Goal: Task Accomplishment & Management: Use online tool/utility

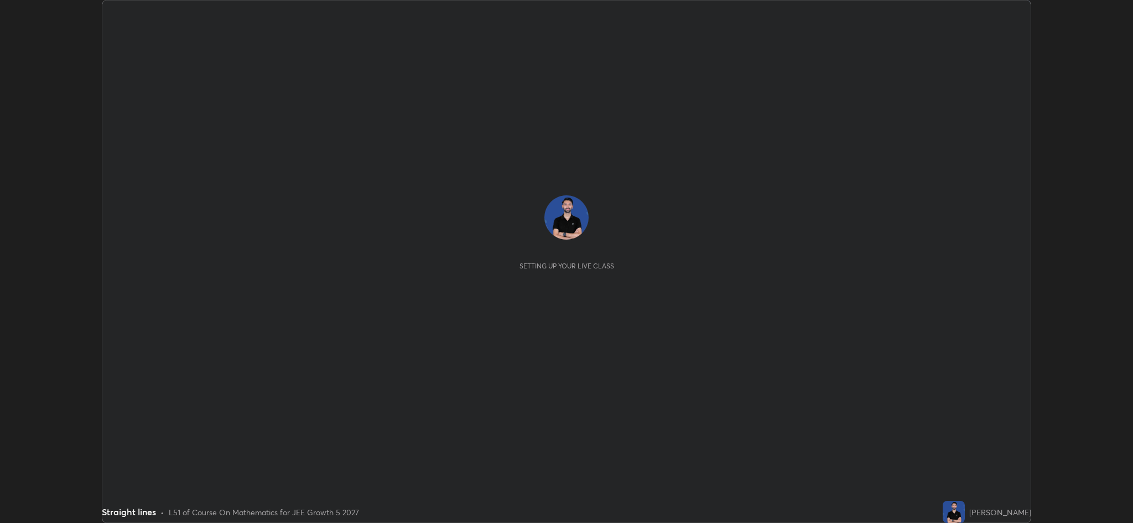
scroll to position [523, 1133]
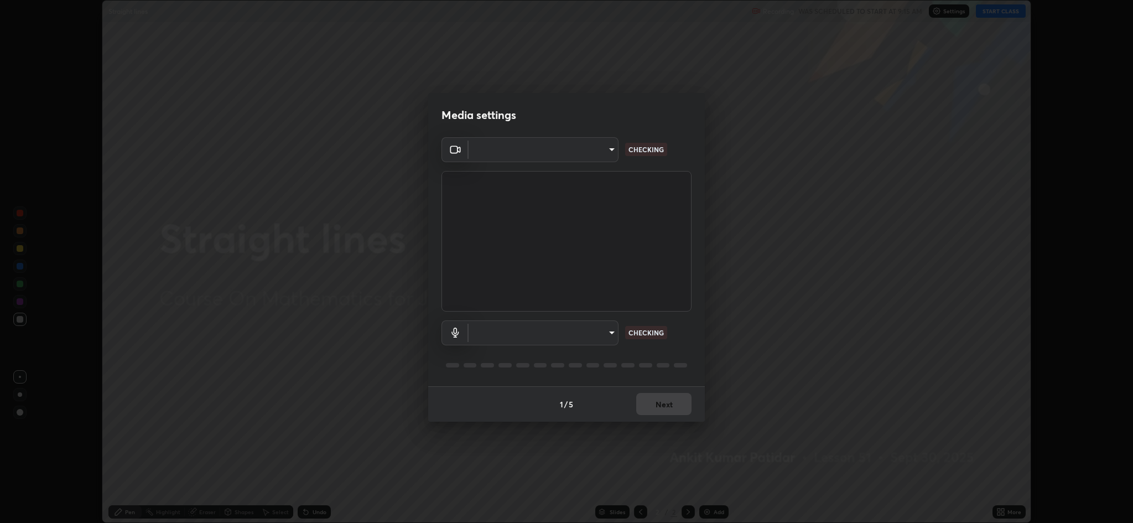
type input "8e34b32ae20a4f0b69f26c930565ddc5c539dbbcd65903d385f91d3a570b2700"
type input "664c4323d255d8e58a9214b6a9055a4be341b7fbfbb270b2ade32e56b3669ea3"
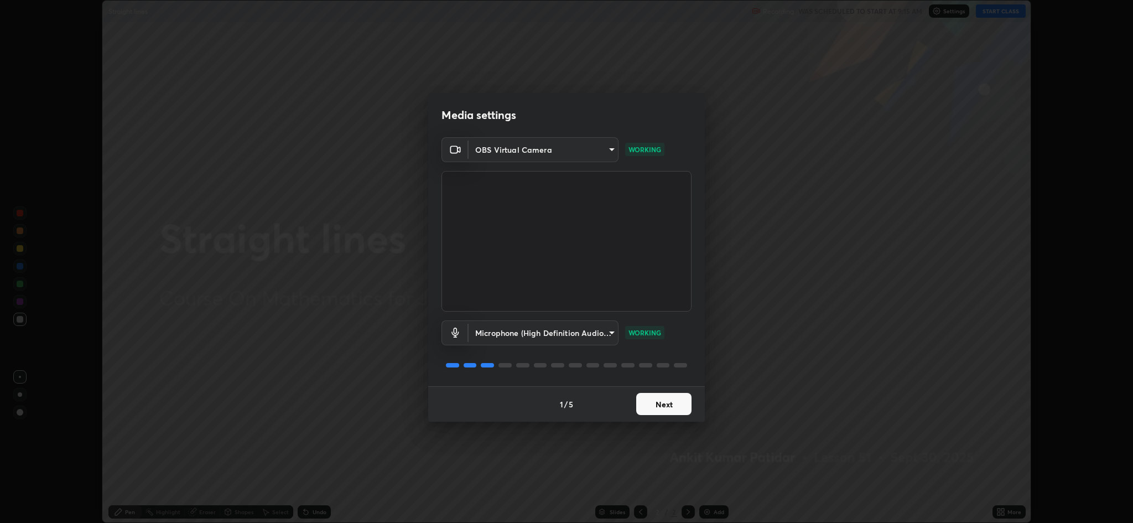
click at [672, 397] on button "Next" at bounding box center [663, 404] width 55 height 22
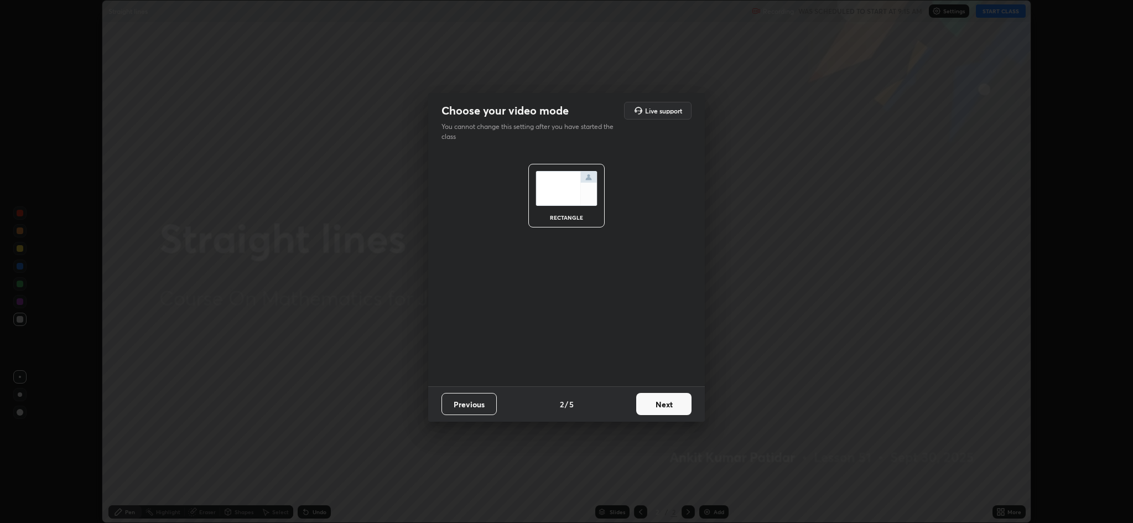
click at [672, 397] on button "Next" at bounding box center [663, 404] width 55 height 22
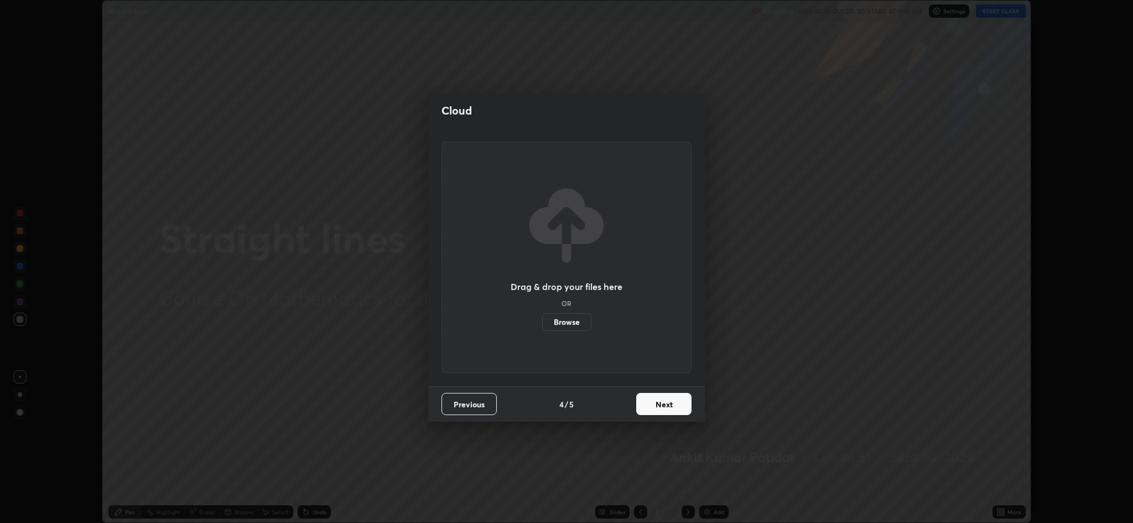
click at [678, 400] on button "Next" at bounding box center [663, 404] width 55 height 22
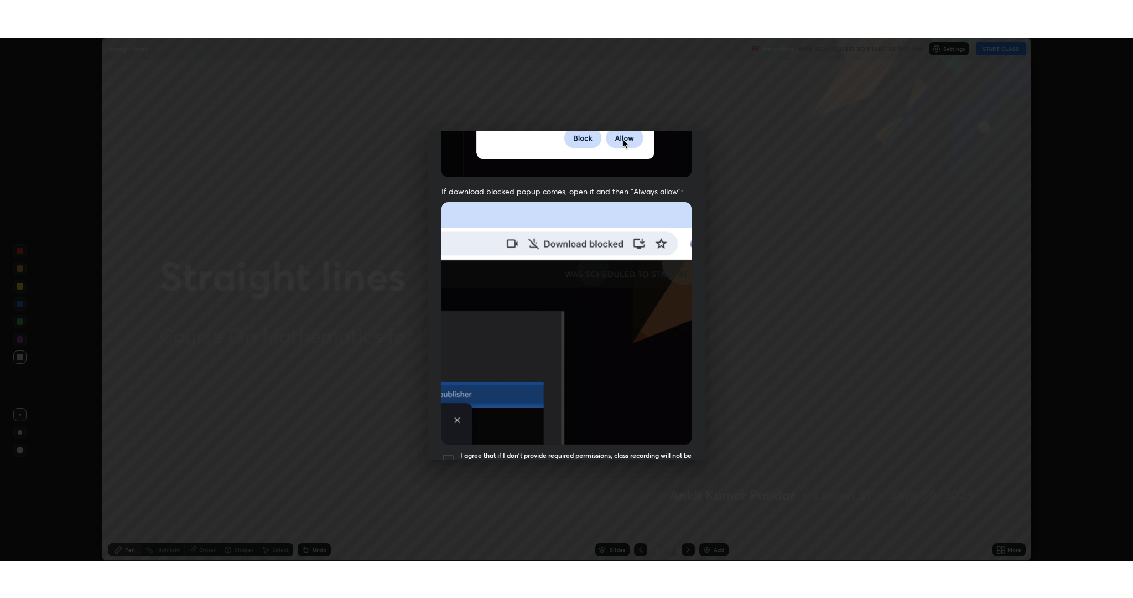
scroll to position [225, 0]
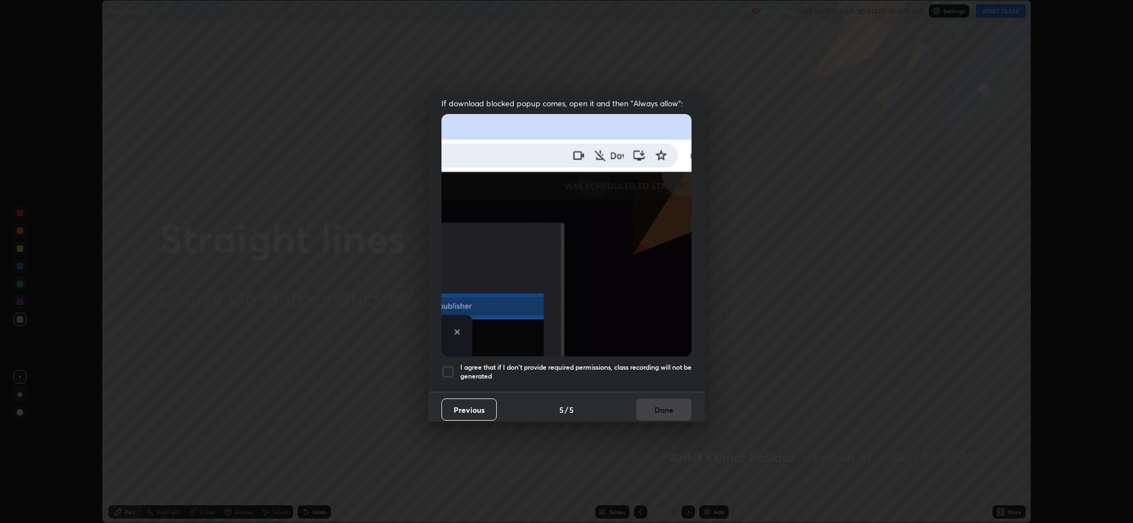
click at [454, 366] on div at bounding box center [448, 371] width 13 height 13
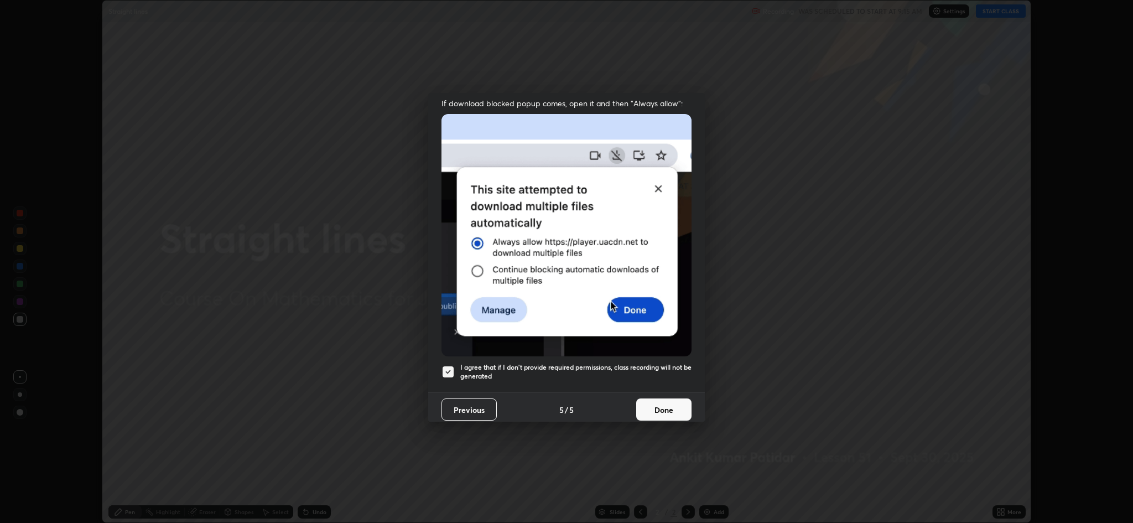
click at [661, 406] on button "Done" at bounding box center [663, 409] width 55 height 22
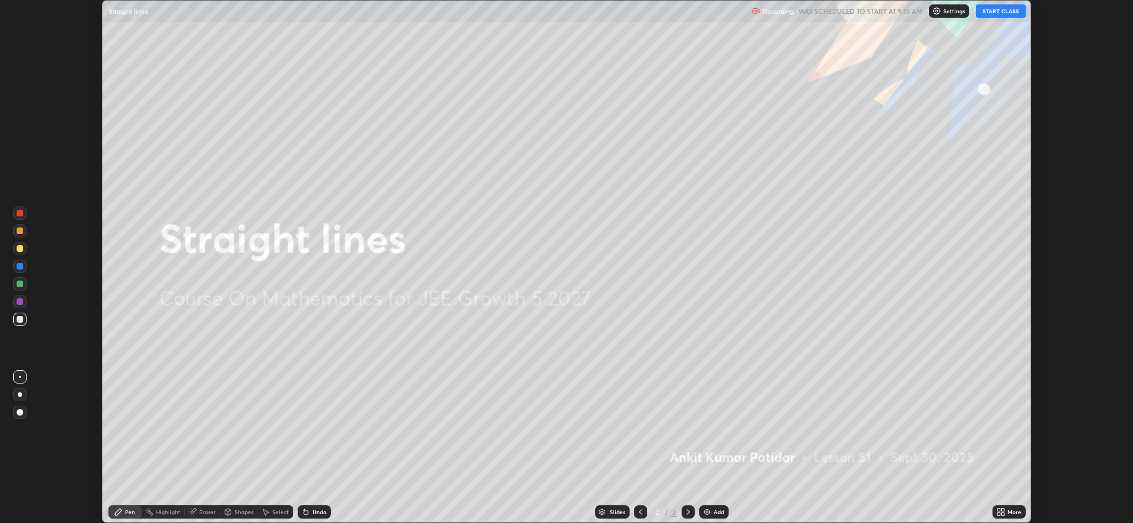
click at [1003, 9] on button "START CLASS" at bounding box center [1001, 10] width 50 height 13
click at [1008, 510] on div "More" at bounding box center [1015, 512] width 14 height 6
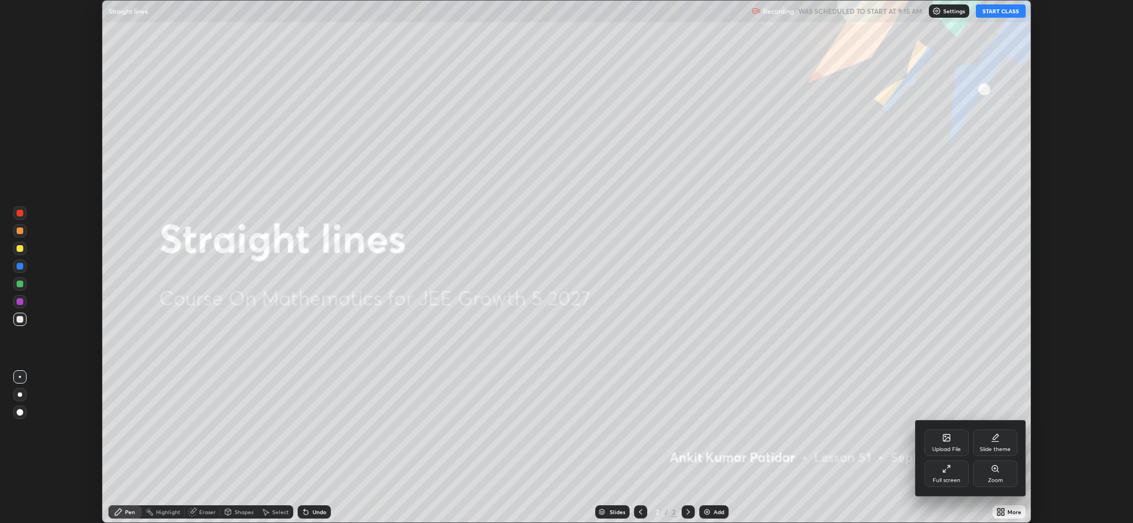
click at [937, 478] on div "Full screen" at bounding box center [947, 481] width 28 height 6
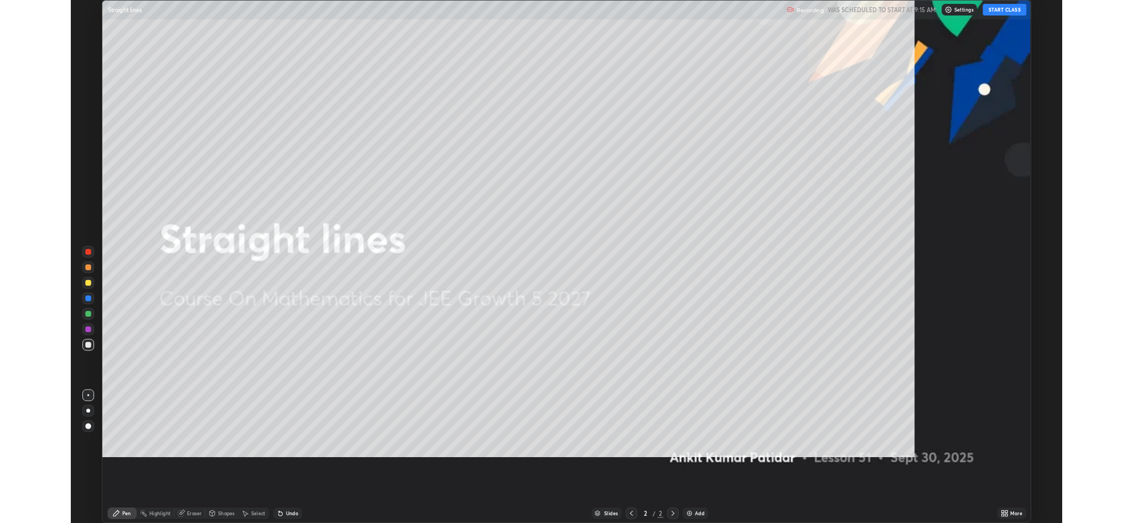
scroll to position [598, 1133]
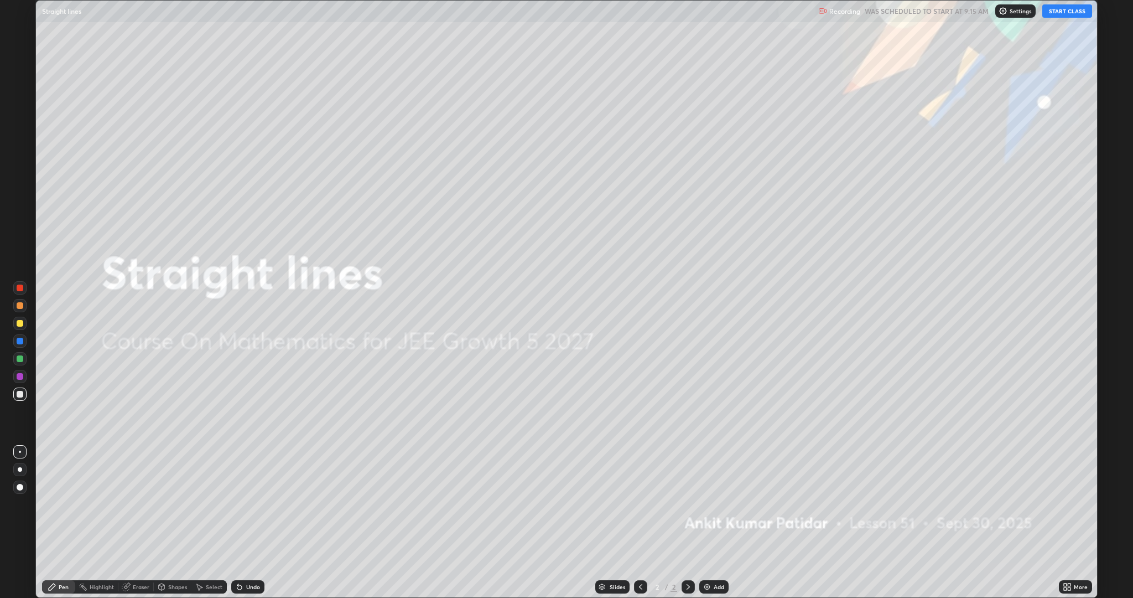
click at [718, 522] on div "Add" at bounding box center [719, 587] width 11 height 6
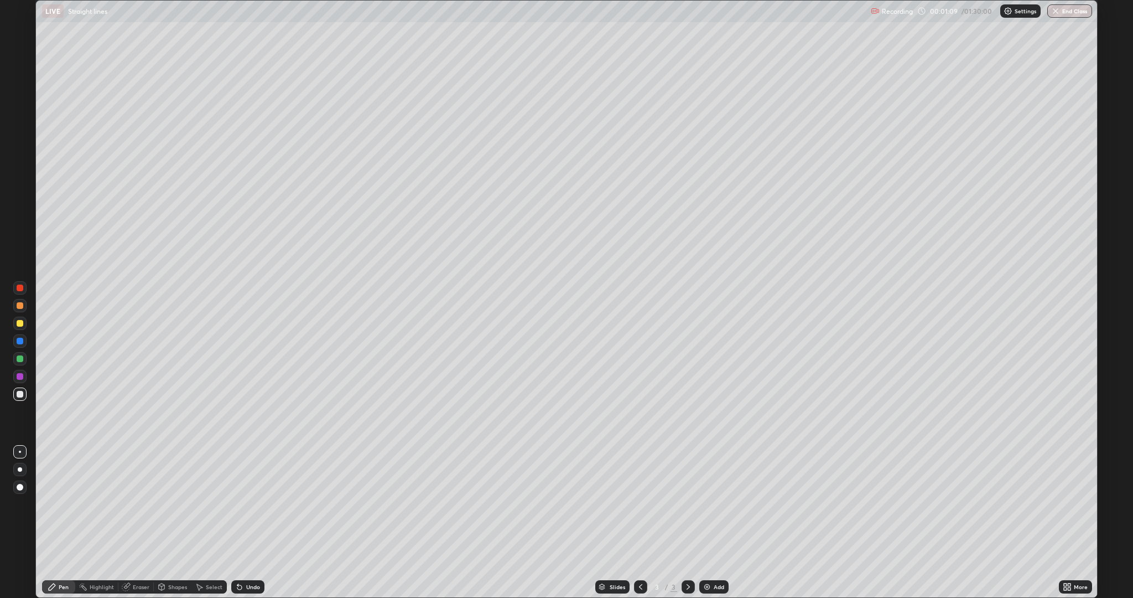
click at [127, 522] on icon at bounding box center [125, 586] width 7 height 7
click at [18, 522] on icon at bounding box center [17, 546] width 1 height 1
click at [63, 522] on div "Pen" at bounding box center [64, 587] width 10 height 6
click at [133, 522] on div "Eraser" at bounding box center [141, 587] width 17 height 6
click at [54, 522] on icon at bounding box center [52, 586] width 9 height 9
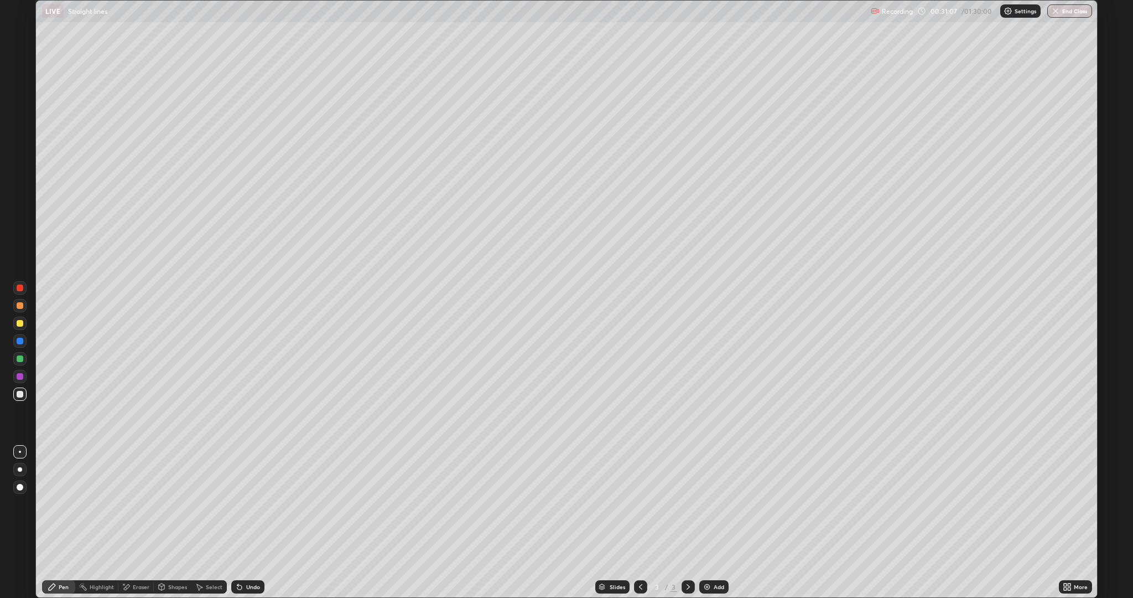
click at [20, 322] on div at bounding box center [20, 323] width 7 height 7
click at [129, 522] on icon at bounding box center [126, 586] width 9 height 9
click at [54, 522] on icon at bounding box center [52, 586] width 7 height 7
click at [100, 522] on div "Highlight" at bounding box center [102, 587] width 24 height 6
click at [20, 522] on icon at bounding box center [19, 549] width 9 height 9
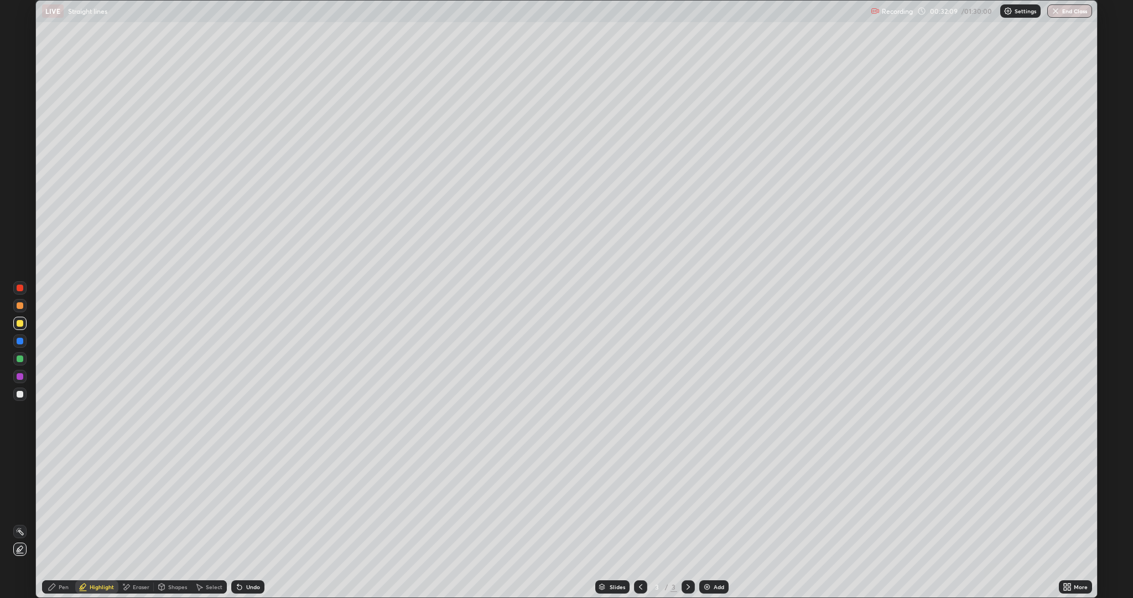
click at [248, 522] on div "Undo" at bounding box center [253, 587] width 14 height 6
click at [18, 393] on div at bounding box center [20, 394] width 7 height 7
click at [59, 522] on div "Pen" at bounding box center [64, 587] width 10 height 6
click at [17, 359] on div at bounding box center [20, 358] width 7 height 7
click at [18, 393] on div at bounding box center [20, 394] width 7 height 7
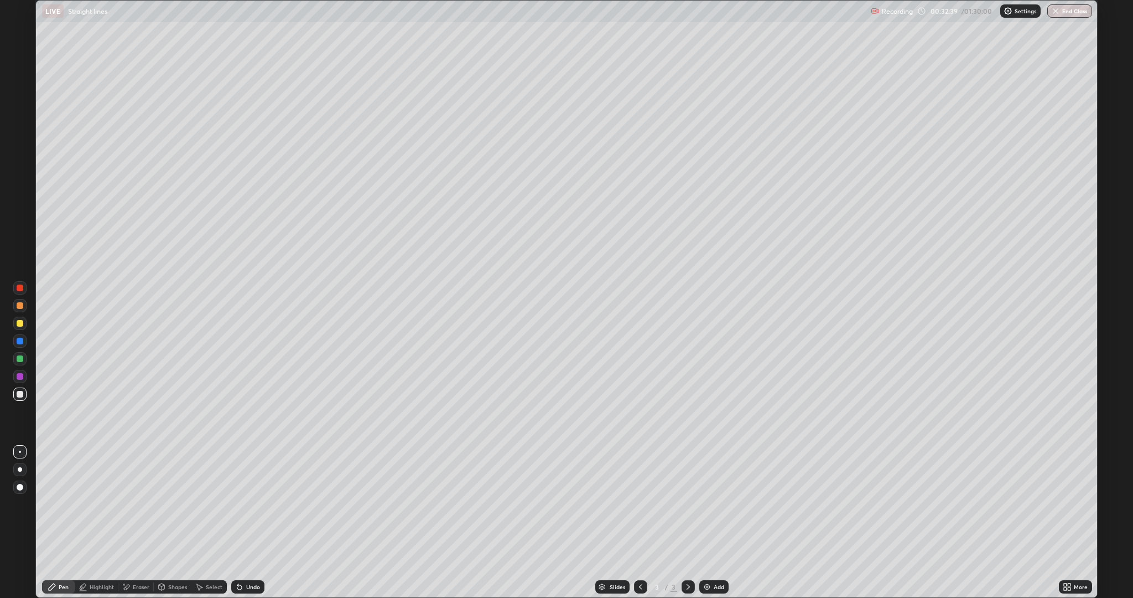
click at [142, 522] on div "Eraser" at bounding box center [141, 587] width 17 height 6
click at [70, 522] on div "Pen" at bounding box center [58, 586] width 33 height 13
click at [90, 522] on div "Highlight" at bounding box center [102, 587] width 24 height 6
click at [20, 323] on div at bounding box center [20, 323] width 7 height 7
click at [55, 522] on icon at bounding box center [52, 586] width 9 height 9
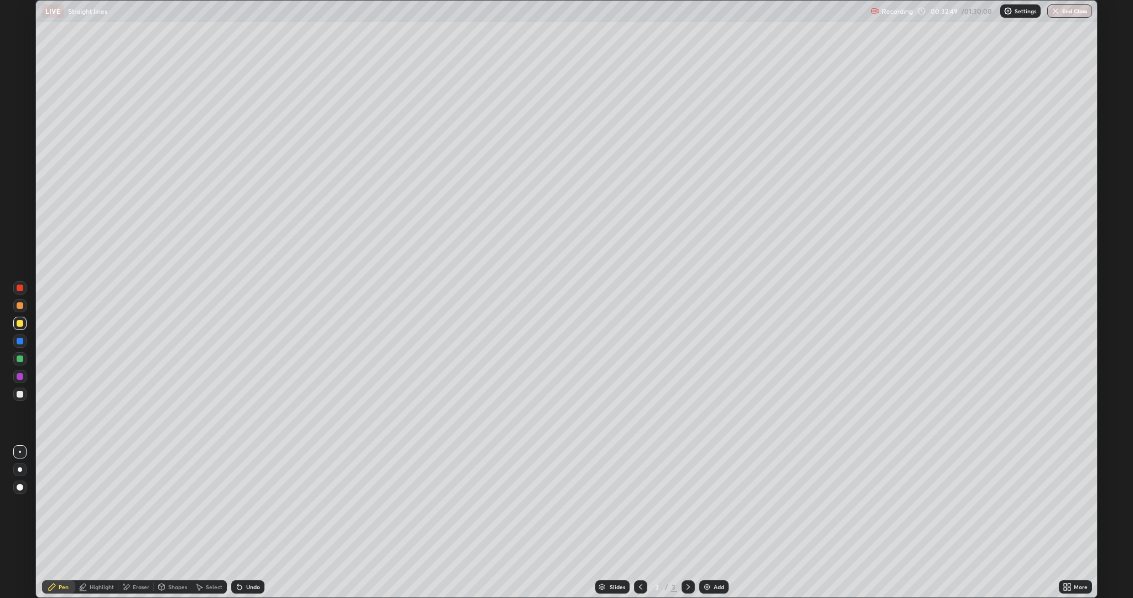
click at [20, 359] on div at bounding box center [20, 358] width 7 height 7
click at [715, 522] on div "Add" at bounding box center [719, 587] width 11 height 6
click at [20, 395] on div at bounding box center [20, 394] width 7 height 7
click at [18, 325] on div at bounding box center [20, 323] width 7 height 7
click at [133, 522] on div "Eraser" at bounding box center [141, 587] width 17 height 6
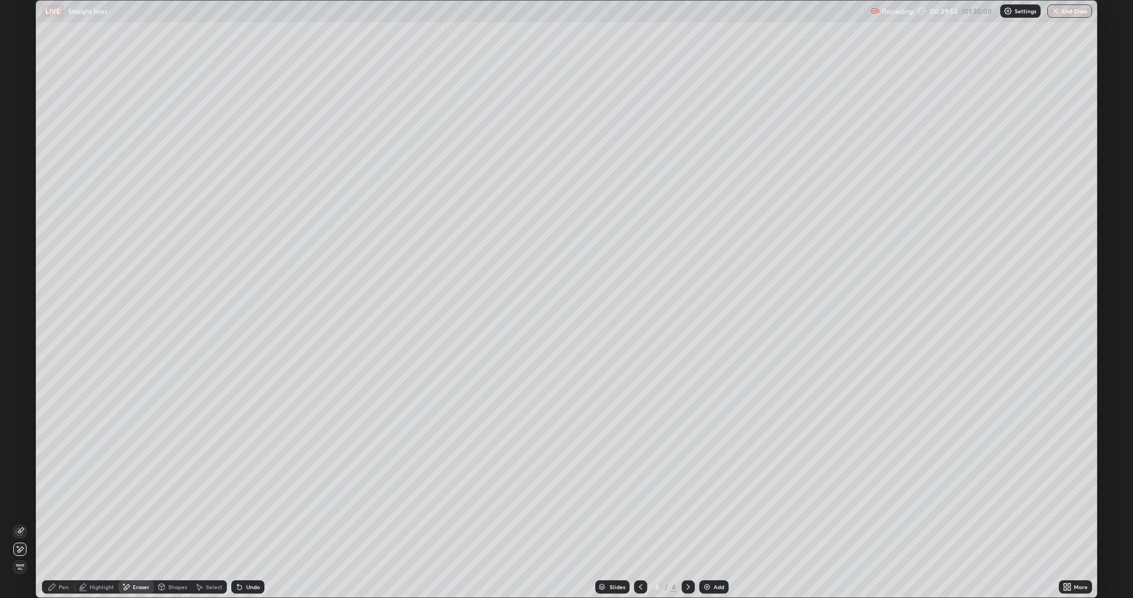
click at [101, 522] on div "Highlight" at bounding box center [102, 587] width 24 height 6
click at [18, 377] on div at bounding box center [20, 376] width 7 height 7
click at [58, 522] on div "Pen" at bounding box center [58, 586] width 33 height 13
click at [21, 393] on div at bounding box center [20, 394] width 7 height 7
click at [18, 321] on div at bounding box center [20, 323] width 7 height 7
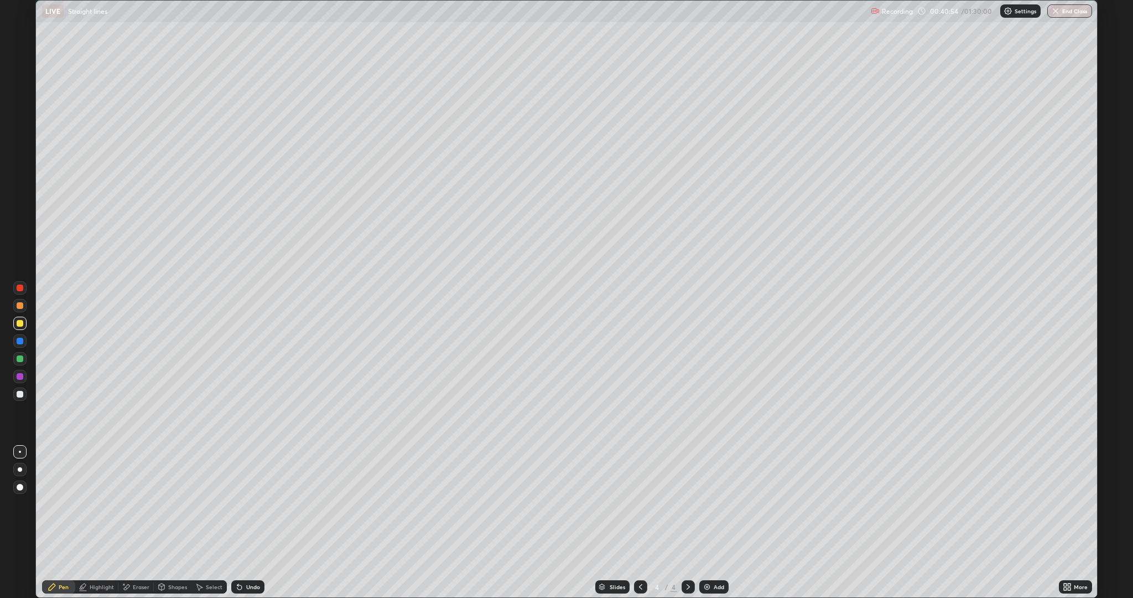
click at [251, 522] on div "Undo" at bounding box center [253, 587] width 14 height 6
click at [246, 522] on div "Undo" at bounding box center [247, 586] width 33 height 13
click at [250, 522] on div "Undo" at bounding box center [253, 587] width 14 height 6
click at [247, 522] on div "Undo" at bounding box center [253, 587] width 14 height 6
click at [251, 522] on div "Undo" at bounding box center [253, 587] width 14 height 6
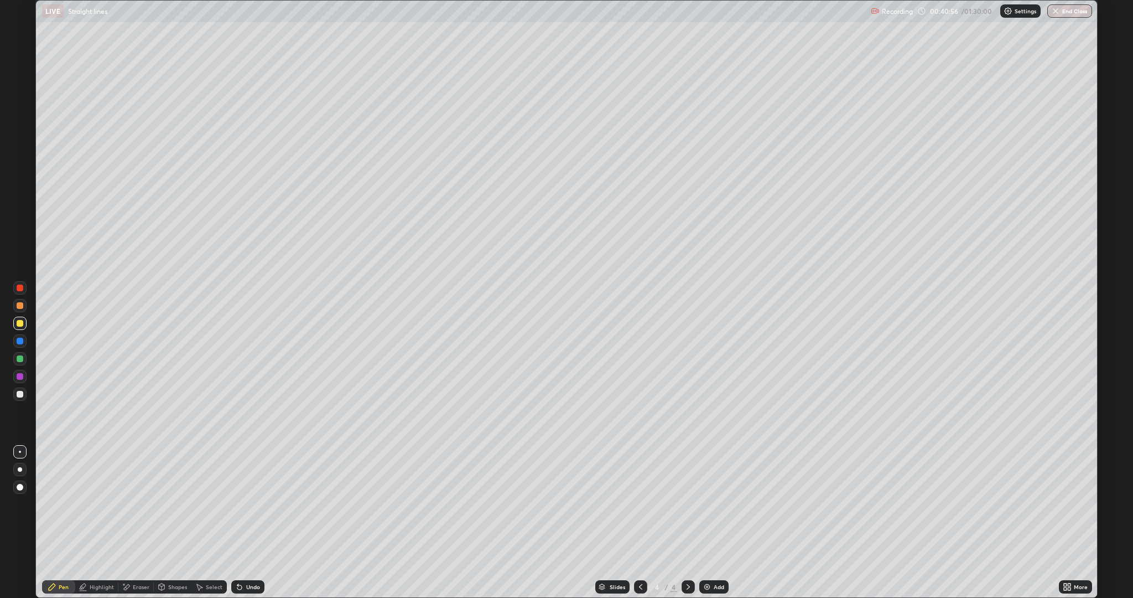
click at [252, 522] on div "Undo" at bounding box center [253, 587] width 14 height 6
click at [251, 522] on div "Undo" at bounding box center [253, 587] width 14 height 6
click at [253, 522] on div "Undo" at bounding box center [253, 587] width 14 height 6
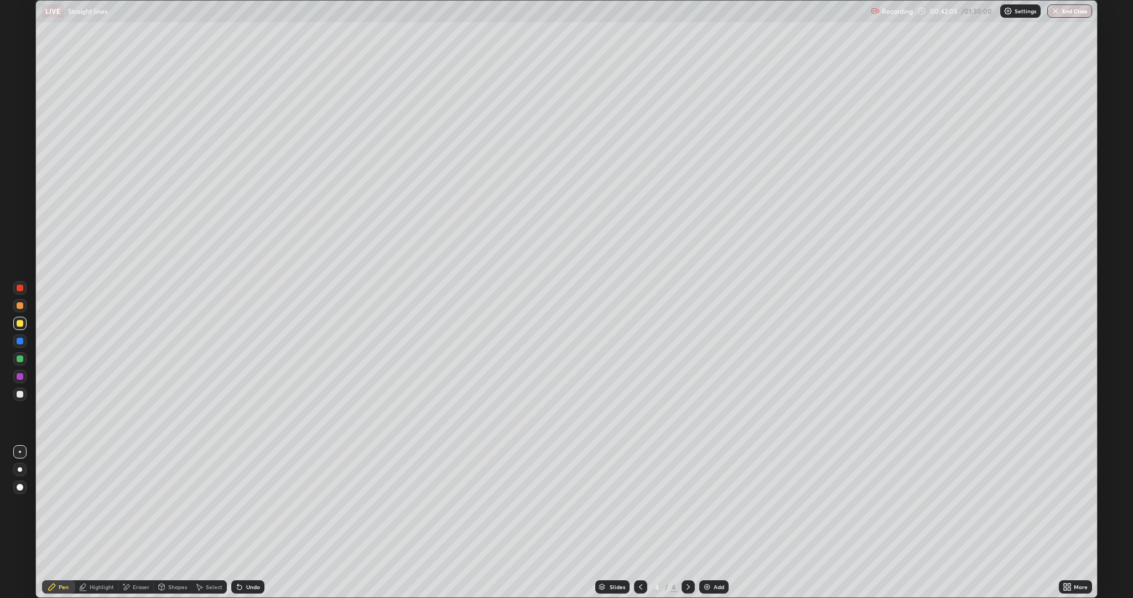
click at [136, 522] on div "Eraser" at bounding box center [141, 587] width 17 height 6
click at [59, 522] on div "Pen" at bounding box center [64, 587] width 10 height 6
click at [139, 522] on div "Eraser" at bounding box center [141, 587] width 17 height 6
click at [52, 522] on icon at bounding box center [52, 586] width 7 height 7
click at [651, 143] on button "Undo" at bounding box center [666, 147] width 32 height 13
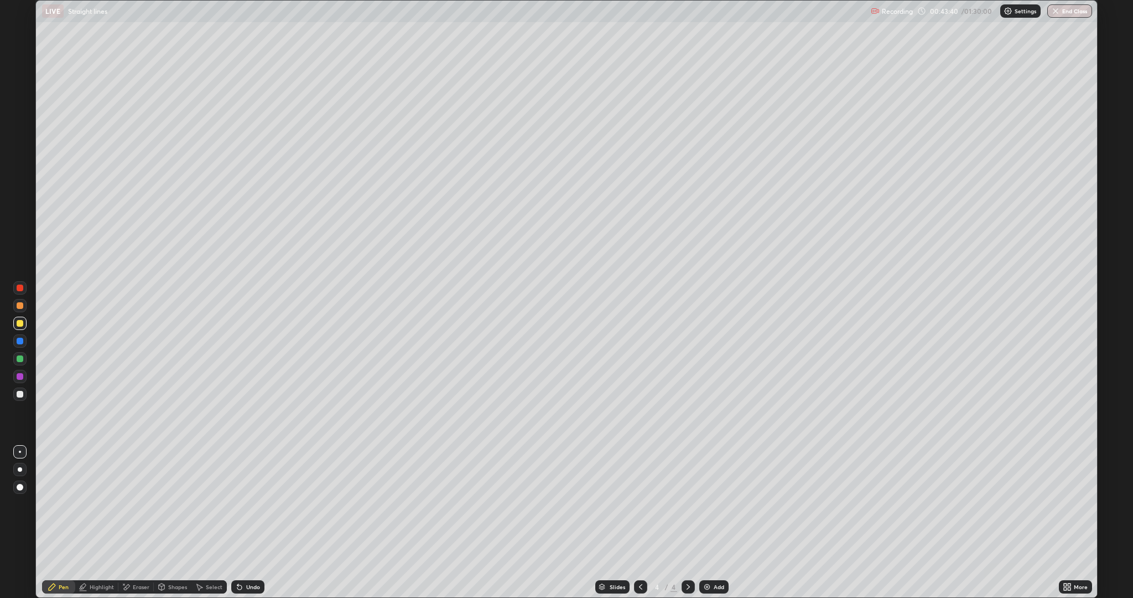
click at [137, 522] on div "Eraser" at bounding box center [141, 587] width 17 height 6
click at [67, 522] on div "Pen" at bounding box center [64, 587] width 10 height 6
click at [20, 394] on div at bounding box center [20, 394] width 7 height 7
click at [720, 522] on div "Add" at bounding box center [719, 587] width 11 height 6
click at [22, 324] on div at bounding box center [20, 323] width 7 height 7
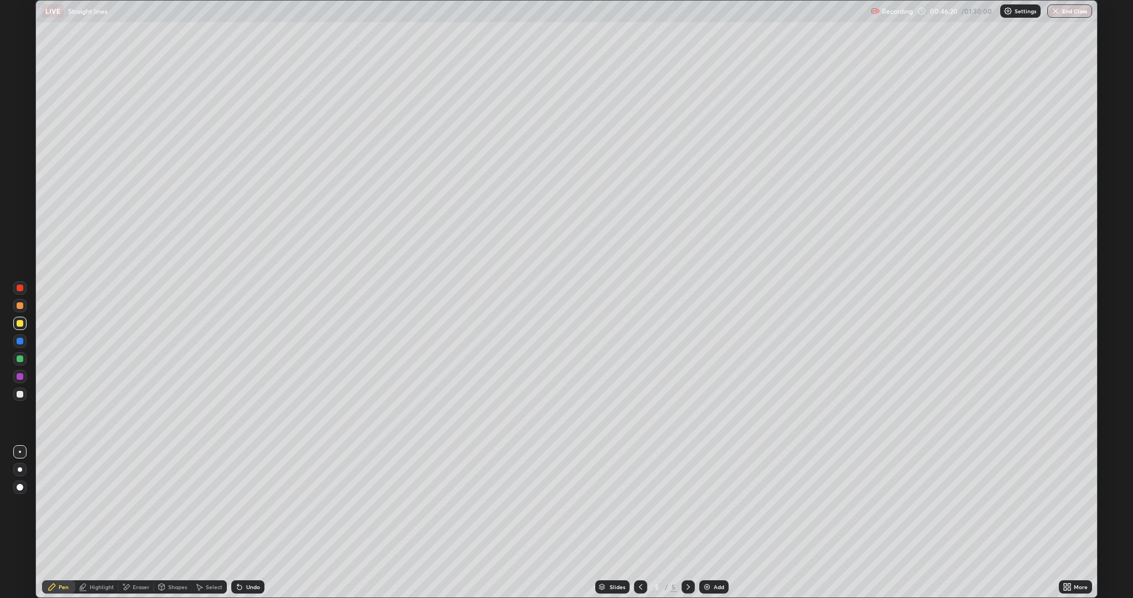
click at [134, 522] on div "Eraser" at bounding box center [141, 587] width 17 height 6
click at [104, 522] on div "Highlight" at bounding box center [102, 587] width 24 height 6
click at [20, 394] on div at bounding box center [20, 394] width 7 height 7
click at [57, 522] on div "Pen" at bounding box center [58, 586] width 33 height 13
click at [20, 323] on div at bounding box center [20, 323] width 7 height 7
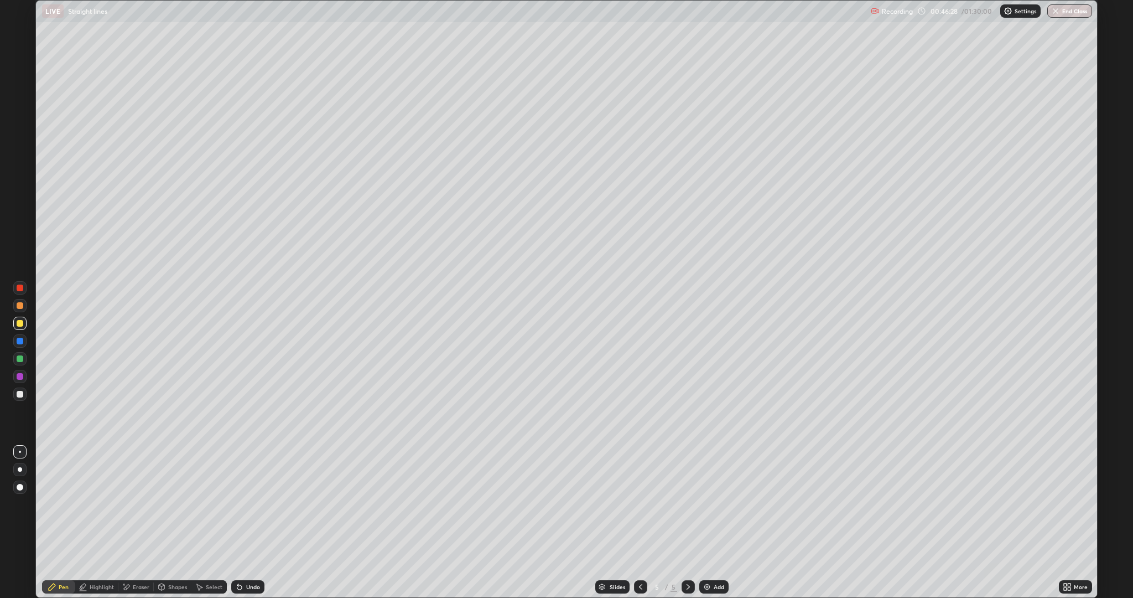
click at [641, 522] on icon at bounding box center [640, 586] width 9 height 9
click at [689, 522] on icon at bounding box center [688, 586] width 9 height 9
click at [643, 522] on icon at bounding box center [640, 586] width 9 height 9
click at [687, 522] on icon at bounding box center [688, 586] width 9 height 9
click at [142, 522] on div "Eraser" at bounding box center [141, 587] width 17 height 6
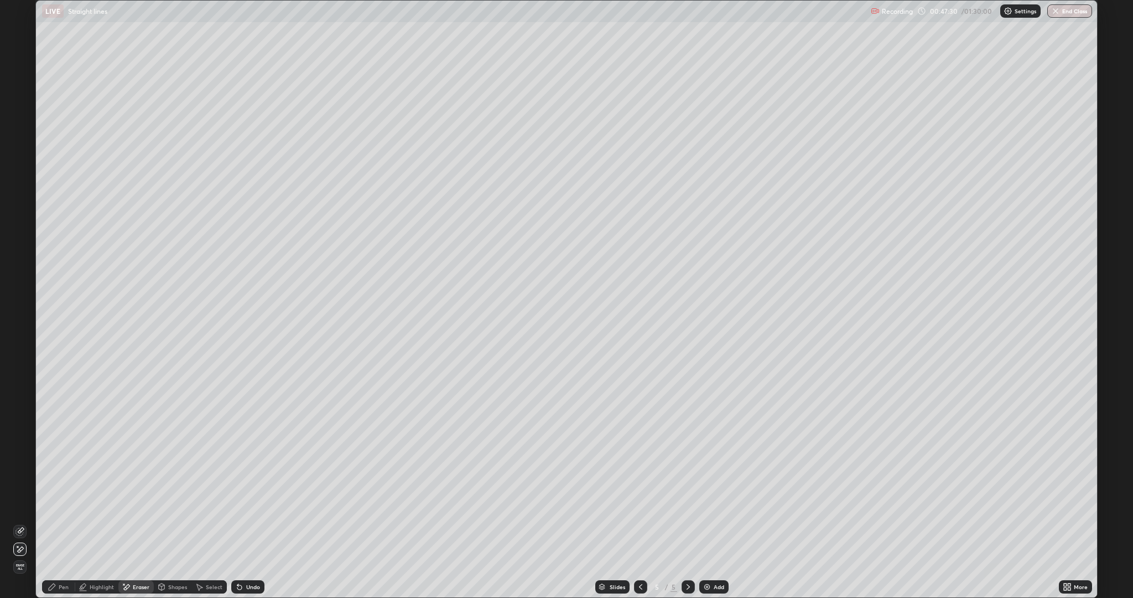
click at [65, 522] on div "Pen" at bounding box center [58, 586] width 33 height 13
click at [133, 522] on div "Eraser" at bounding box center [141, 587] width 17 height 6
click at [63, 522] on div "Pen" at bounding box center [64, 587] width 10 height 6
click at [639, 522] on icon at bounding box center [640, 586] width 9 height 9
click at [687, 522] on icon at bounding box center [688, 586] width 9 height 9
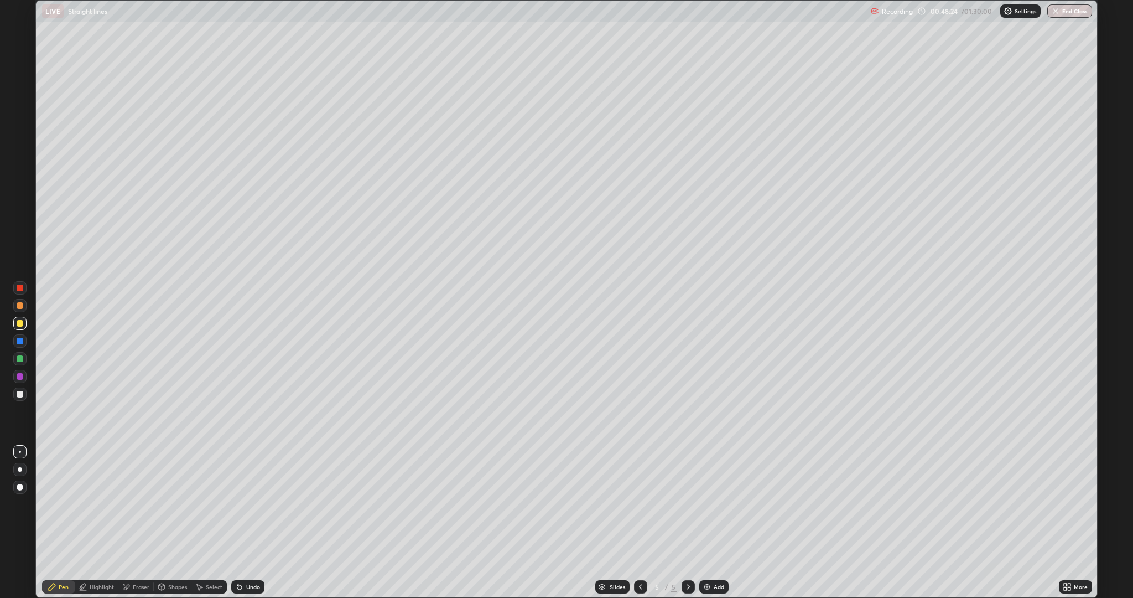
click at [253, 522] on div "Undo" at bounding box center [253, 587] width 14 height 6
click at [256, 522] on div "Undo" at bounding box center [253, 587] width 14 height 6
click at [253, 522] on div "Undo" at bounding box center [253, 587] width 14 height 6
click at [255, 522] on div "Undo" at bounding box center [253, 587] width 14 height 6
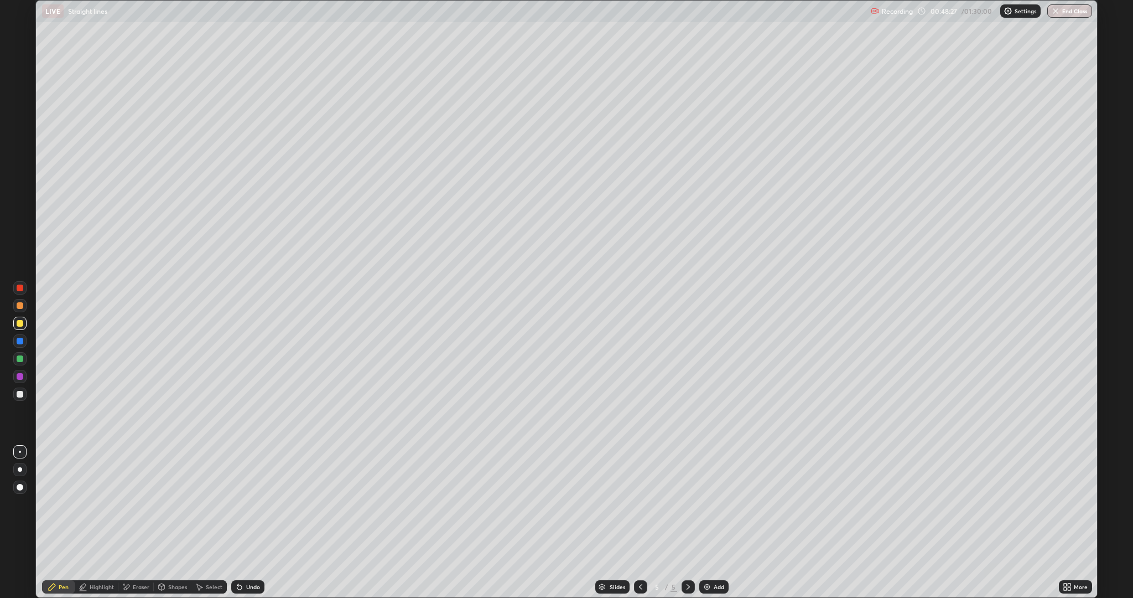
click at [256, 522] on div "Undo" at bounding box center [253, 587] width 14 height 6
click at [260, 522] on div "Undo" at bounding box center [247, 586] width 33 height 13
click at [247, 522] on div "Undo" at bounding box center [253, 587] width 14 height 6
click at [251, 522] on div "Undo" at bounding box center [253, 587] width 14 height 6
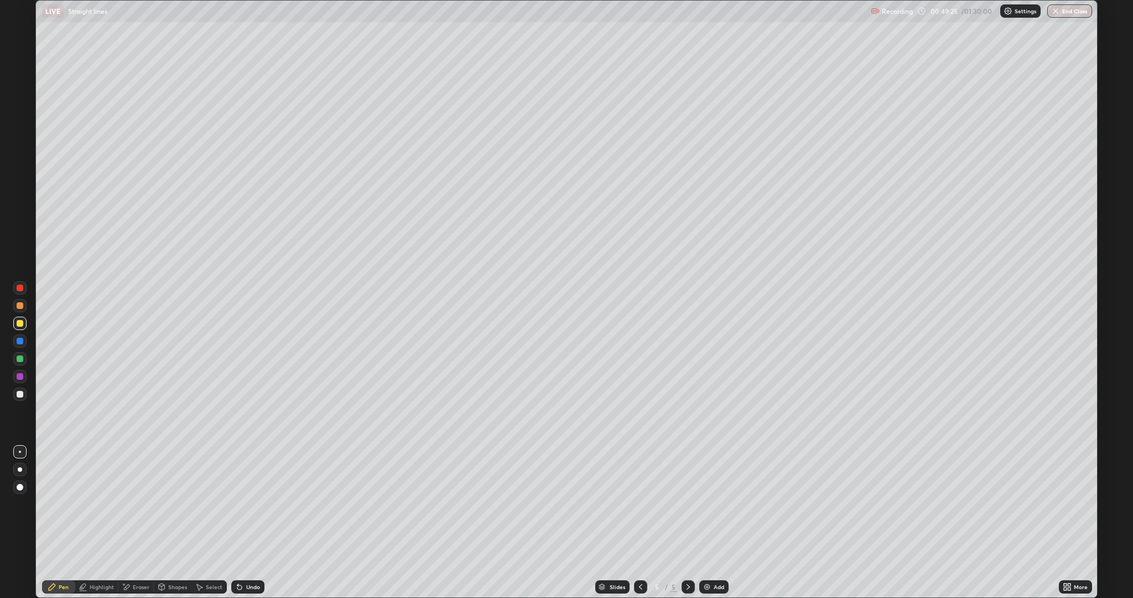
click at [246, 522] on div "Undo" at bounding box center [253, 587] width 14 height 6
click at [246, 522] on div "Undo" at bounding box center [247, 586] width 33 height 13
click at [246, 522] on div "Undo" at bounding box center [253, 587] width 14 height 6
click at [244, 522] on div "Undo" at bounding box center [247, 586] width 33 height 13
click at [243, 522] on div "Undo" at bounding box center [247, 586] width 33 height 13
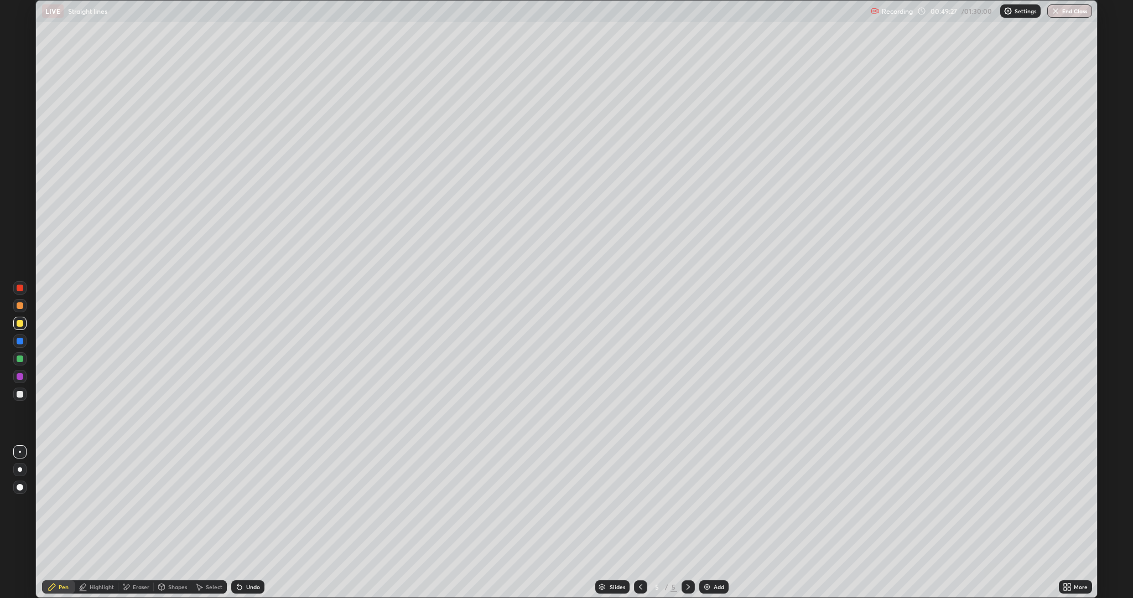
click at [240, 522] on icon at bounding box center [239, 586] width 9 height 9
click at [251, 522] on div "Undo" at bounding box center [253, 587] width 14 height 6
click at [249, 522] on div "Undo" at bounding box center [253, 587] width 14 height 6
click at [248, 522] on div "Undo" at bounding box center [253, 587] width 14 height 6
click at [250, 522] on div "Undo" at bounding box center [253, 587] width 14 height 6
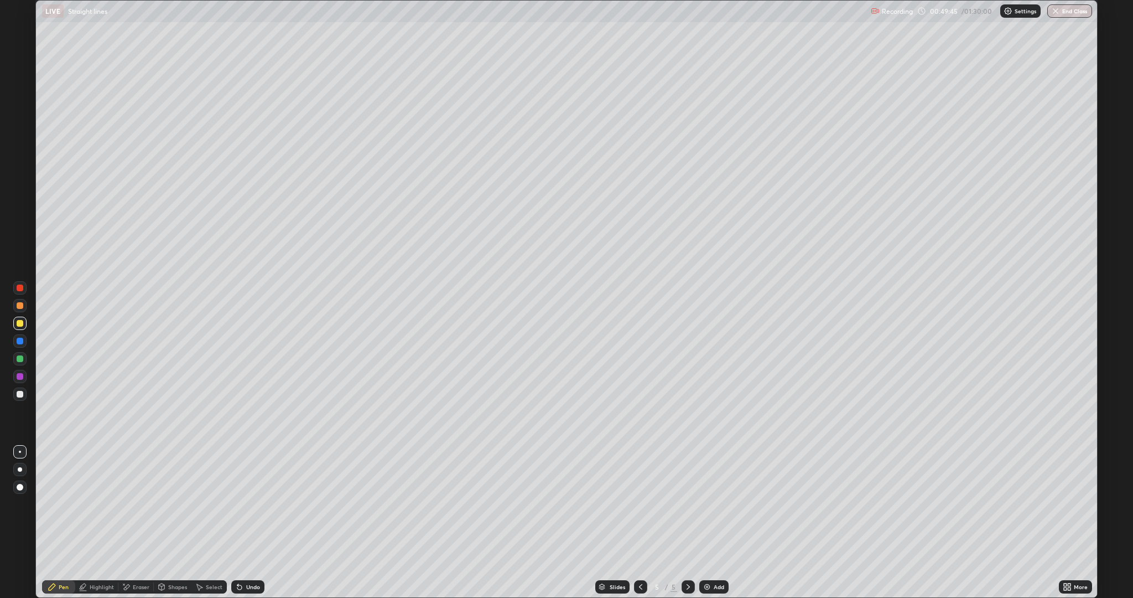
click at [247, 522] on div "Undo" at bounding box center [253, 587] width 14 height 6
click at [239, 522] on icon at bounding box center [239, 586] width 9 height 9
click at [100, 522] on div "Highlight" at bounding box center [102, 587] width 24 height 6
click at [133, 522] on div "Eraser" at bounding box center [141, 587] width 17 height 6
click at [21, 522] on icon at bounding box center [19, 531] width 9 height 9
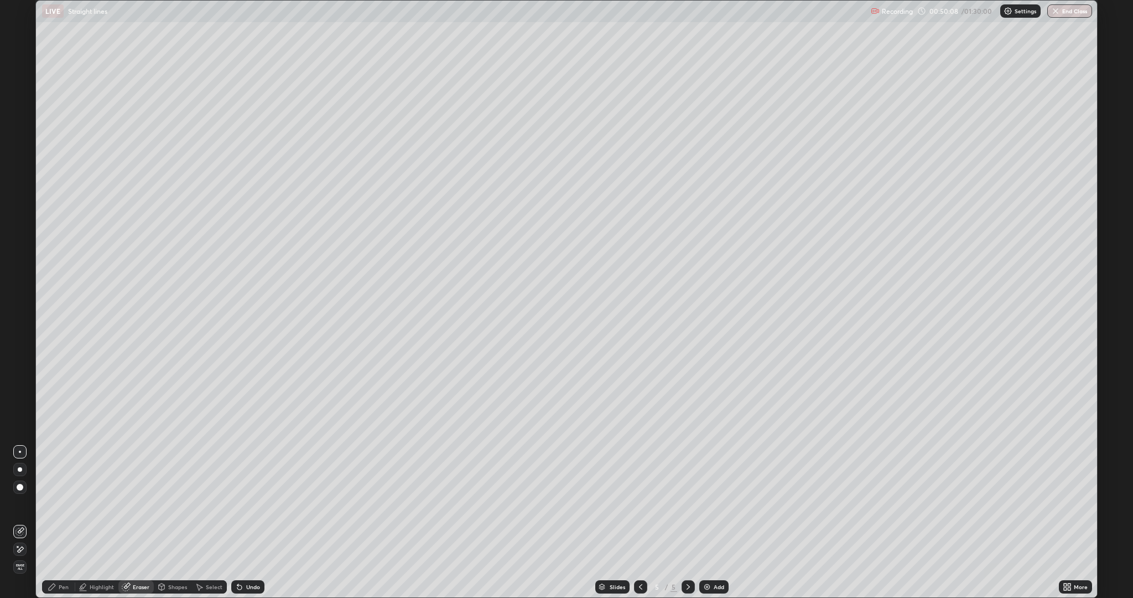
click at [59, 522] on div "Pen" at bounding box center [64, 587] width 10 height 6
click at [17, 339] on div at bounding box center [20, 341] width 7 height 7
click at [21, 360] on div at bounding box center [20, 358] width 7 height 7
click at [20, 394] on div at bounding box center [20, 394] width 7 height 7
click at [250, 522] on div "Undo" at bounding box center [253, 587] width 14 height 6
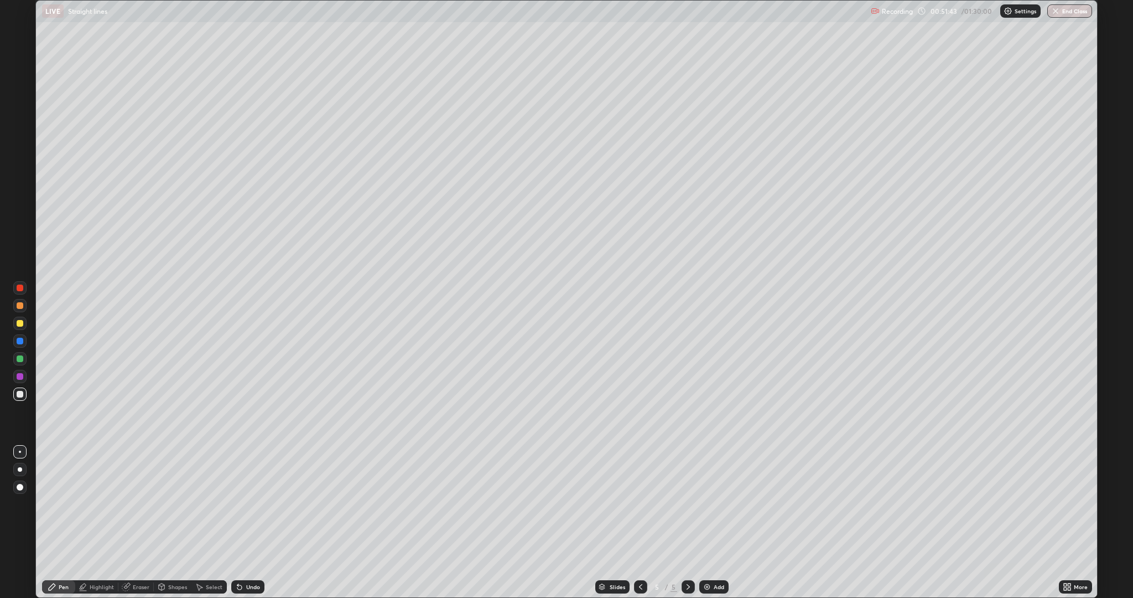
click at [248, 522] on div "Undo" at bounding box center [253, 587] width 14 height 6
click at [238, 522] on icon at bounding box center [239, 587] width 4 height 4
click at [250, 522] on div "Undo" at bounding box center [253, 587] width 14 height 6
click at [20, 323] on div at bounding box center [20, 323] width 7 height 7
click at [20, 305] on div at bounding box center [20, 305] width 7 height 7
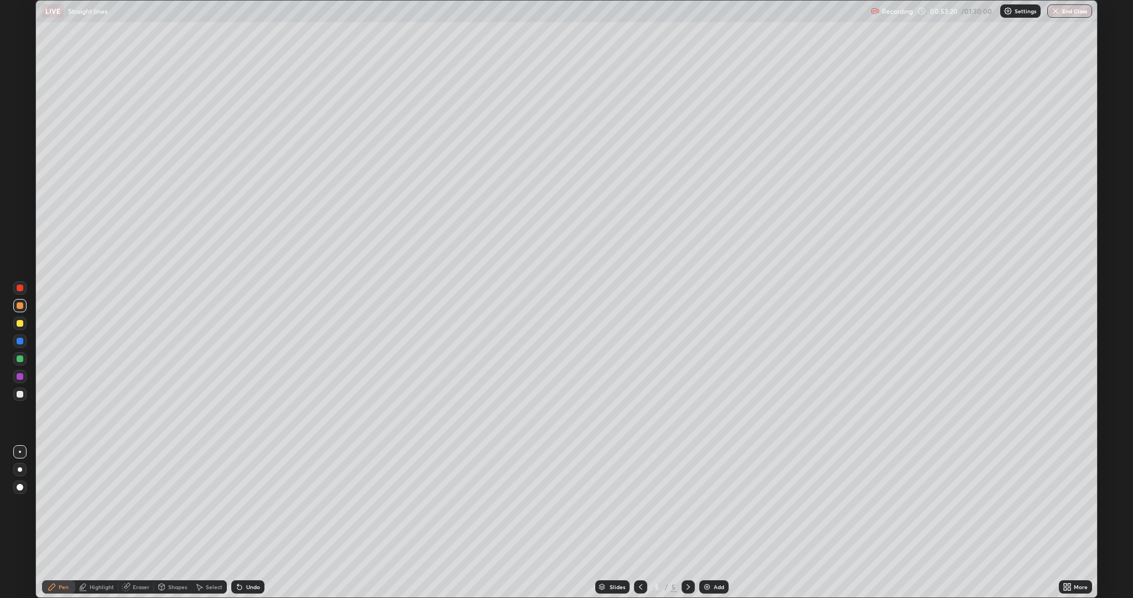
click at [136, 522] on div "Eraser" at bounding box center [141, 587] width 17 height 6
click at [63, 522] on div "Pen" at bounding box center [64, 587] width 10 height 6
click at [19, 357] on div at bounding box center [20, 358] width 7 height 7
click at [640, 522] on icon at bounding box center [640, 586] width 9 height 9
click at [688, 522] on icon at bounding box center [688, 586] width 9 height 9
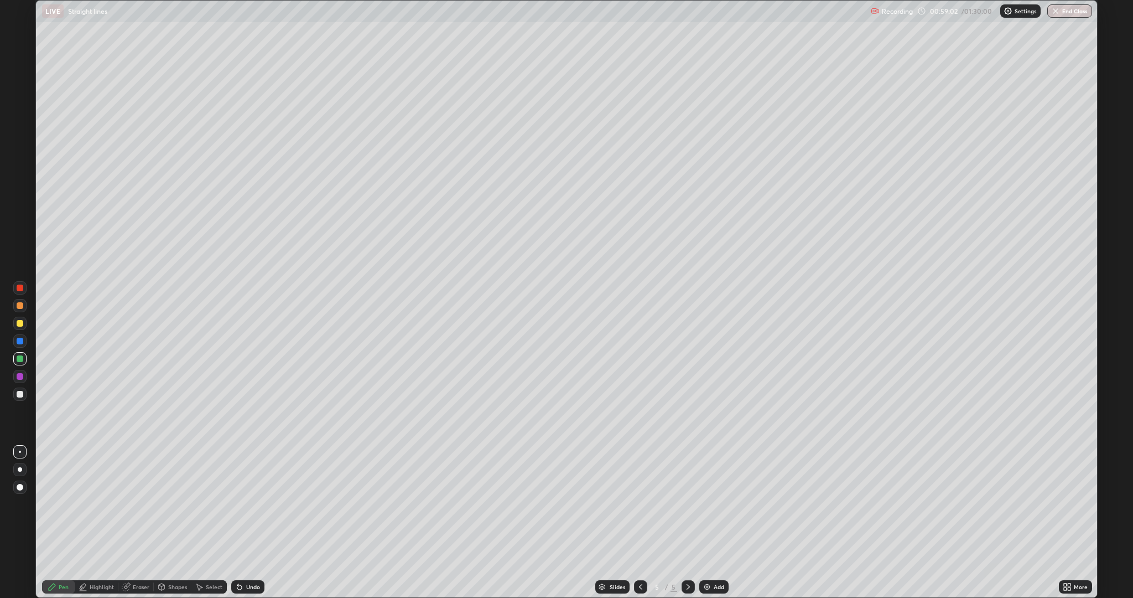
click at [255, 522] on div "Undo" at bounding box center [253, 587] width 14 height 6
click at [708, 522] on img at bounding box center [707, 586] width 9 height 9
click at [21, 392] on div at bounding box center [20, 394] width 7 height 7
click at [20, 323] on div at bounding box center [20, 323] width 7 height 7
click at [148, 522] on div "Eraser" at bounding box center [141, 587] width 17 height 6
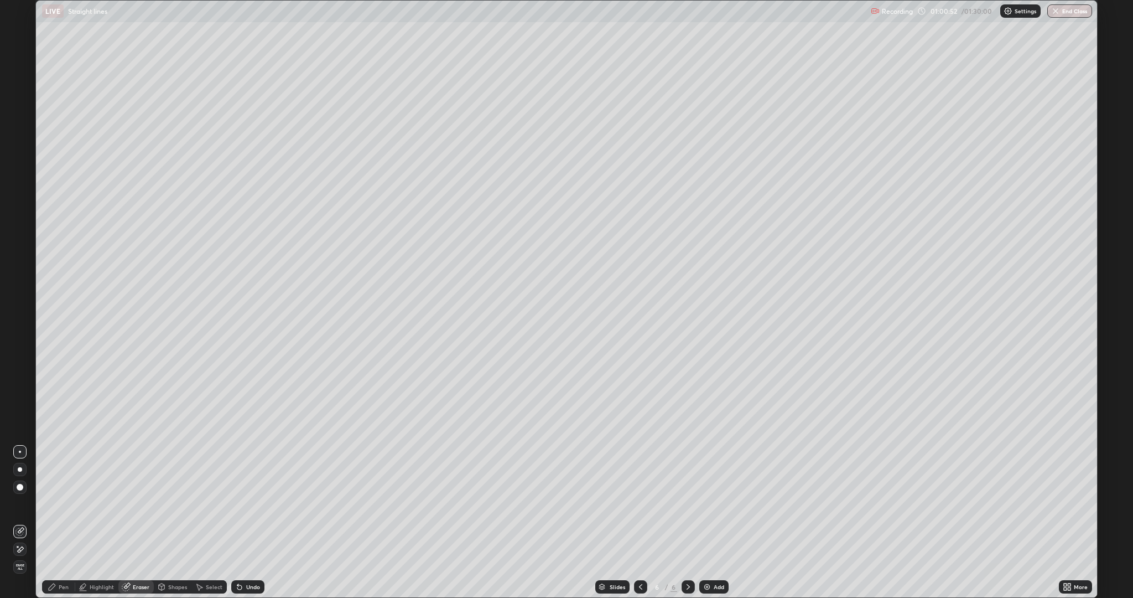
click at [20, 522] on icon at bounding box center [19, 549] width 9 height 9
click at [68, 522] on div "Pen" at bounding box center [64, 587] width 10 height 6
click at [140, 522] on div "Eraser" at bounding box center [141, 587] width 17 height 6
click at [19, 522] on icon at bounding box center [19, 531] width 7 height 7
click at [59, 522] on div "Pen" at bounding box center [64, 587] width 10 height 6
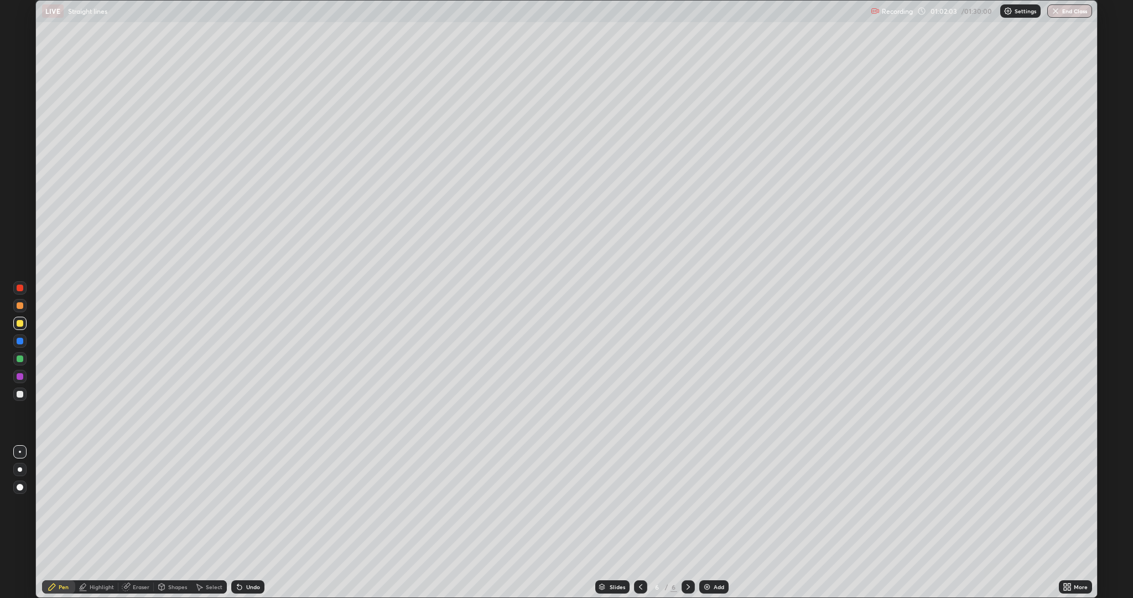
click at [20, 359] on div at bounding box center [20, 358] width 7 height 7
click at [249, 522] on div "Undo" at bounding box center [253, 587] width 14 height 6
click at [20, 376] on div at bounding box center [20, 376] width 7 height 7
click at [20, 323] on div at bounding box center [20, 323] width 7 height 7
click at [717, 522] on div "Add" at bounding box center [719, 587] width 11 height 6
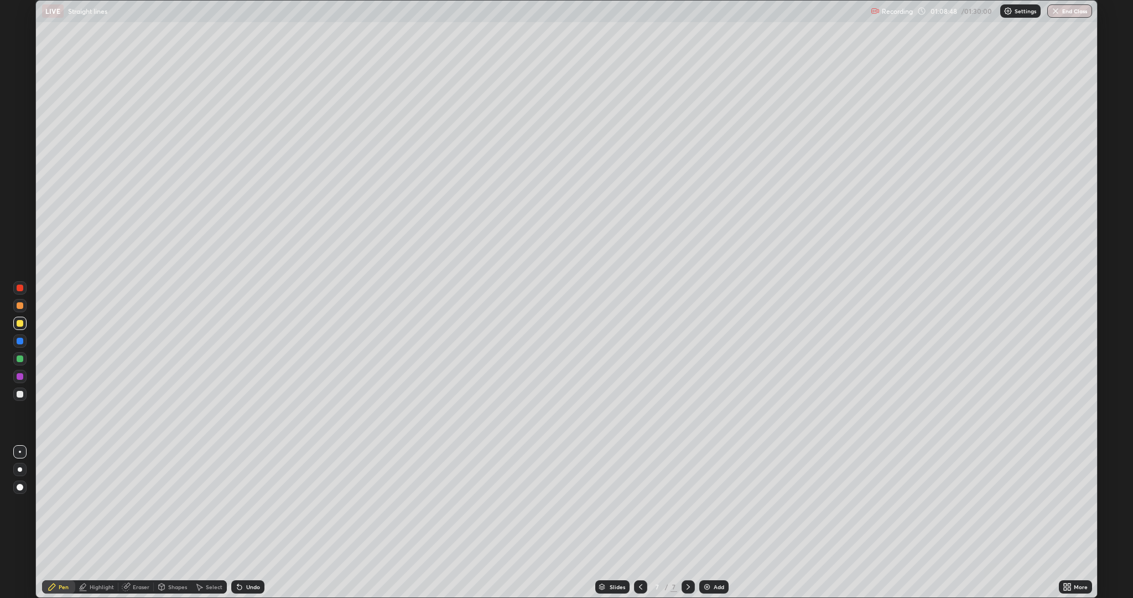
click at [17, 391] on div at bounding box center [20, 394] width 7 height 7
click at [20, 308] on div at bounding box center [20, 305] width 7 height 7
click at [242, 522] on icon at bounding box center [239, 586] width 9 height 9
click at [238, 522] on icon at bounding box center [239, 587] width 4 height 4
click at [20, 359] on div at bounding box center [20, 358] width 7 height 7
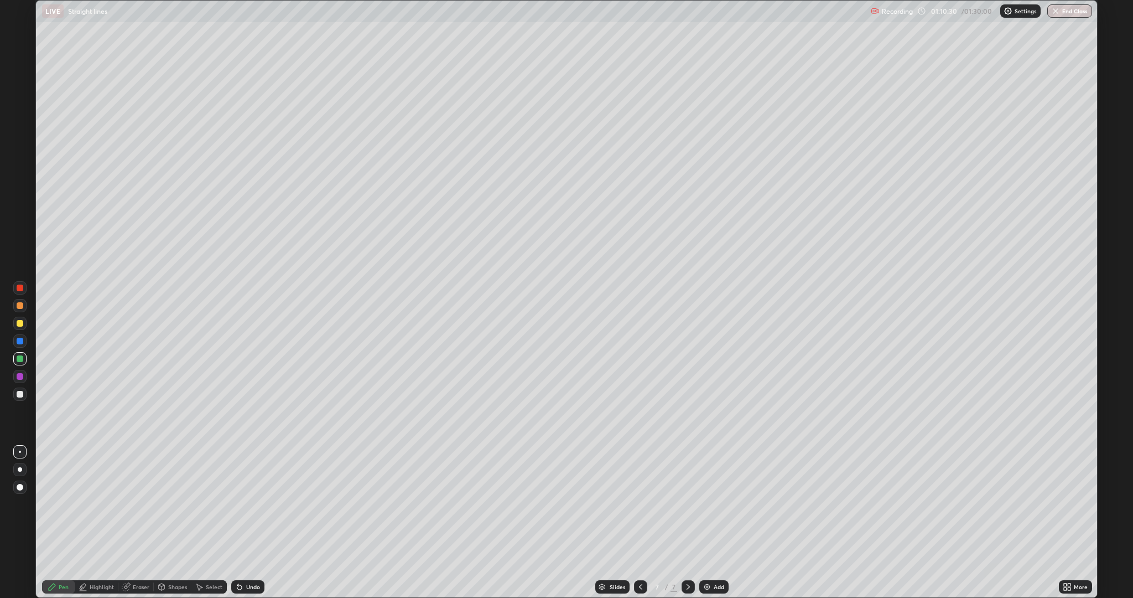
click at [20, 394] on div at bounding box center [20, 394] width 7 height 7
click at [19, 324] on div at bounding box center [20, 323] width 7 height 7
click at [246, 522] on div "Undo" at bounding box center [253, 587] width 14 height 6
click at [22, 305] on div at bounding box center [20, 305] width 7 height 7
click at [133, 522] on div "Eraser" at bounding box center [141, 587] width 17 height 6
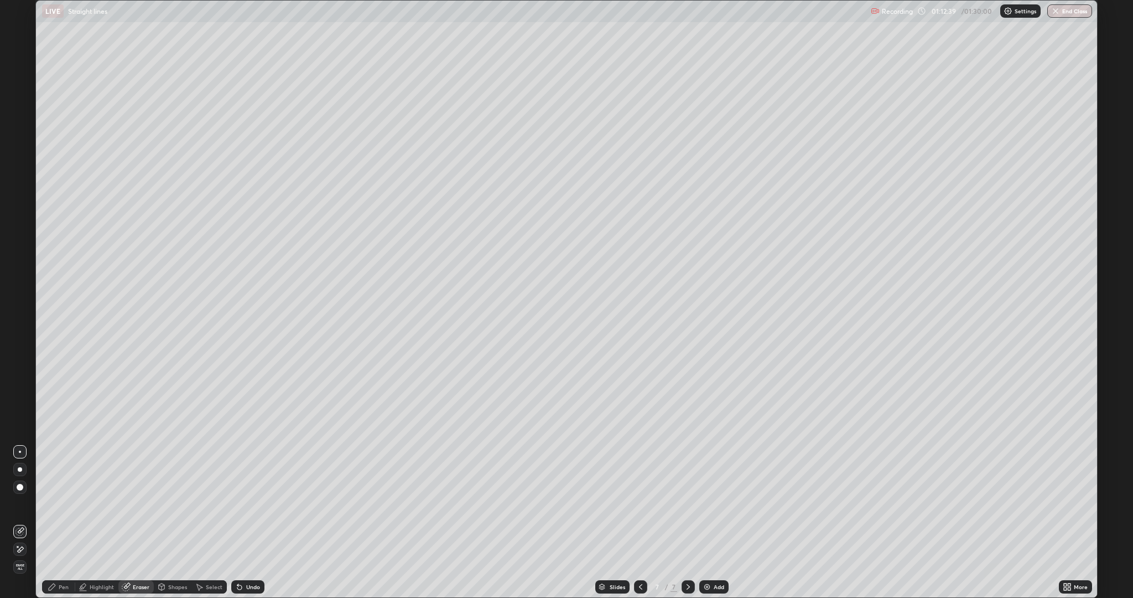
click at [64, 522] on div "Pen" at bounding box center [64, 587] width 10 height 6
click at [18, 374] on div at bounding box center [20, 376] width 7 height 7
click at [20, 359] on div at bounding box center [20, 358] width 7 height 7
click at [246, 522] on div "Undo" at bounding box center [247, 586] width 33 height 13
click at [20, 375] on div at bounding box center [20, 376] width 7 height 7
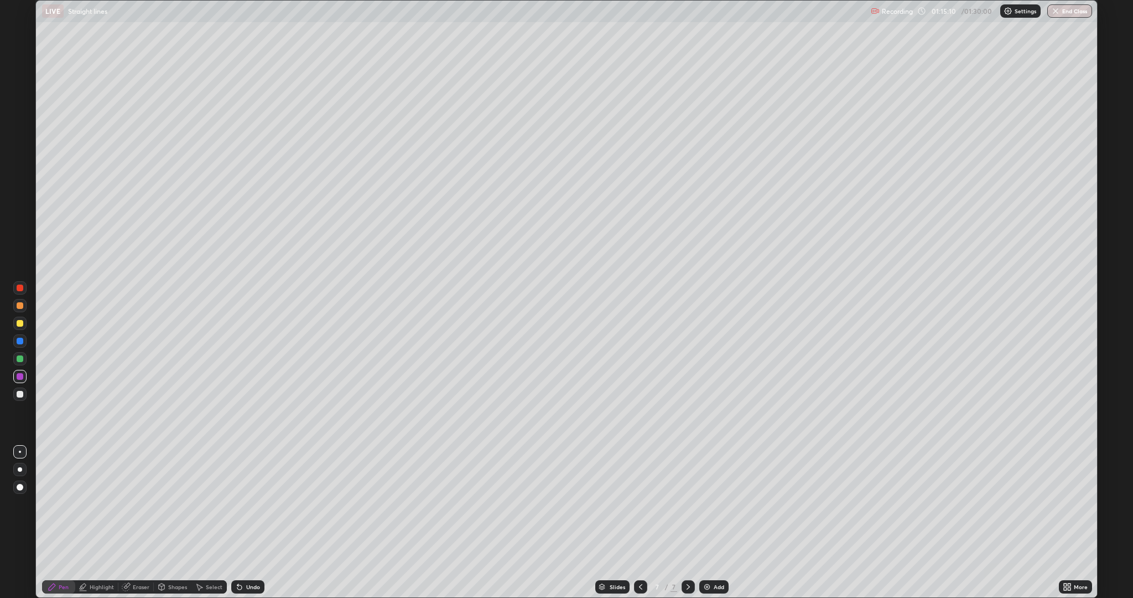
click at [135, 522] on div "Eraser" at bounding box center [141, 587] width 17 height 6
click at [66, 522] on div "Pen" at bounding box center [64, 587] width 10 height 6
click at [720, 522] on div "Add" at bounding box center [719, 587] width 11 height 6
click at [18, 322] on div at bounding box center [20, 323] width 7 height 7
click at [19, 305] on div at bounding box center [20, 305] width 7 height 7
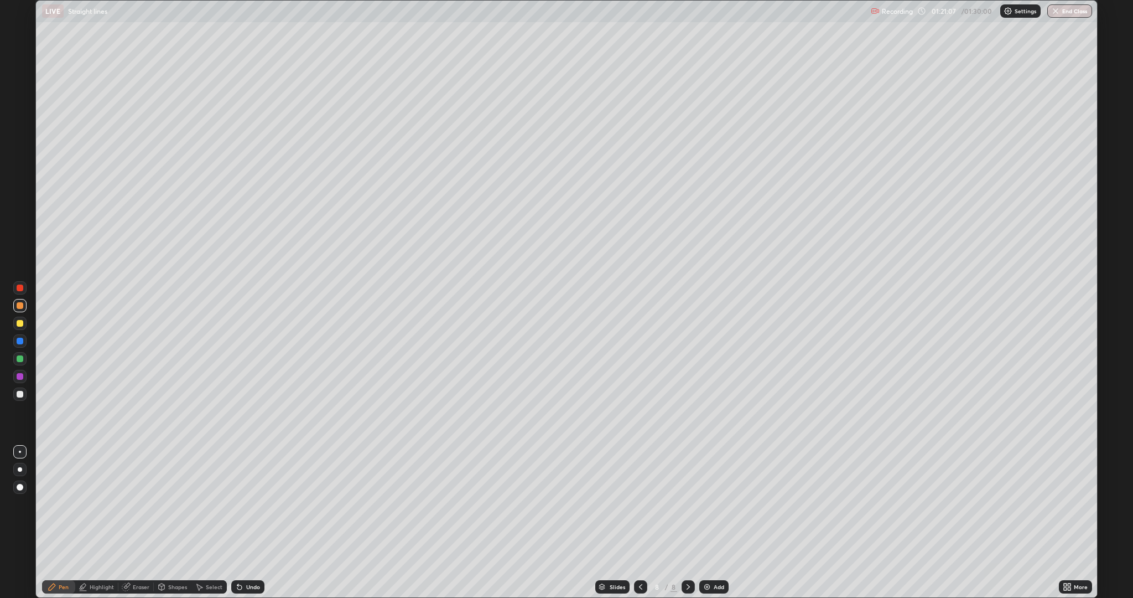
click at [248, 522] on div "Undo" at bounding box center [253, 587] width 14 height 6
click at [251, 522] on div "Undo" at bounding box center [253, 587] width 14 height 6
click at [142, 522] on div "Eraser" at bounding box center [141, 587] width 17 height 6
click at [61, 522] on div "Pen" at bounding box center [64, 587] width 10 height 6
click at [1065, 522] on icon at bounding box center [1065, 584] width 3 height 3
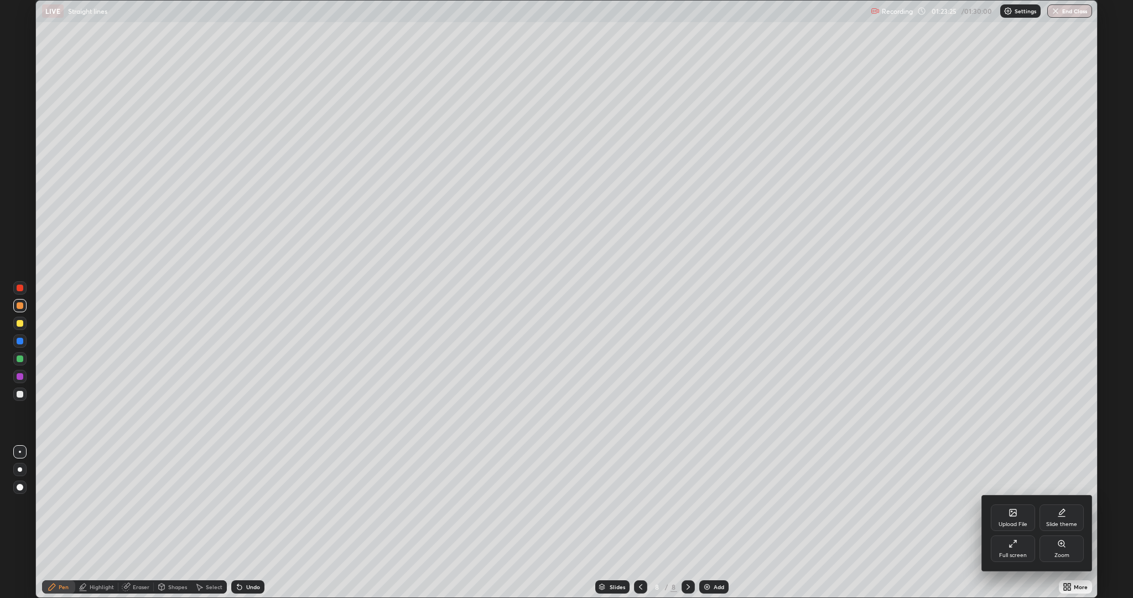
click at [1013, 522] on div "Full screen" at bounding box center [1013, 548] width 44 height 27
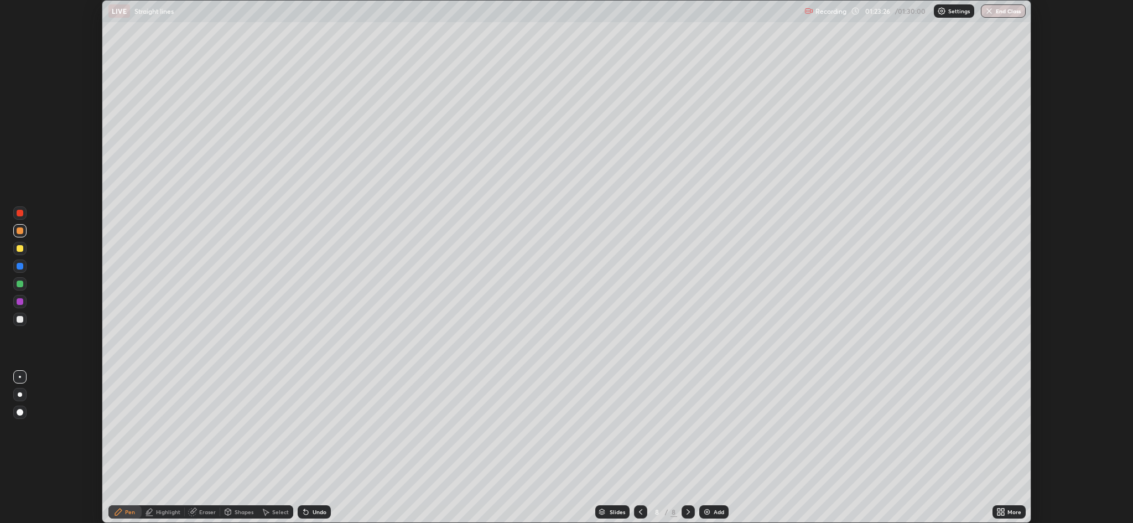
scroll to position [54813, 54203]
click at [997, 11] on button "End Class" at bounding box center [1004, 10] width 44 height 13
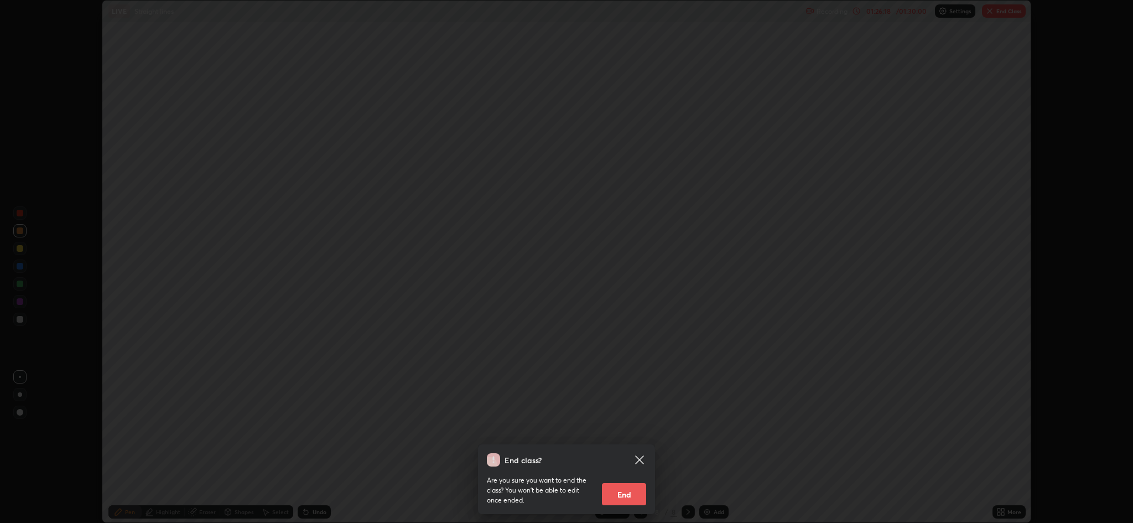
click at [625, 497] on button "End" at bounding box center [624, 494] width 44 height 22
